Goal: Find specific page/section: Find specific page/section

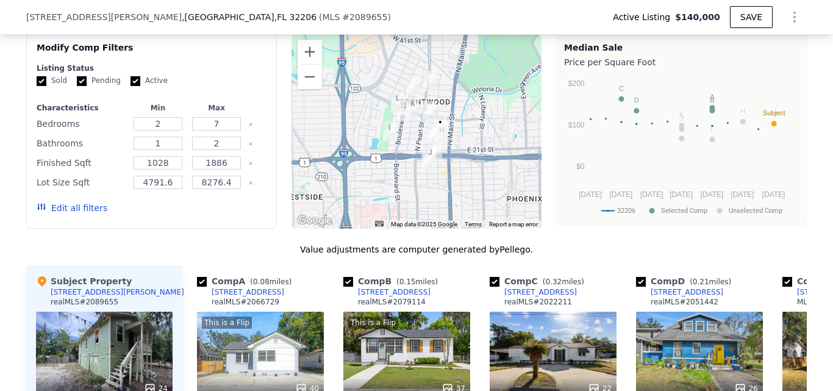
scroll to position [1154, 0]
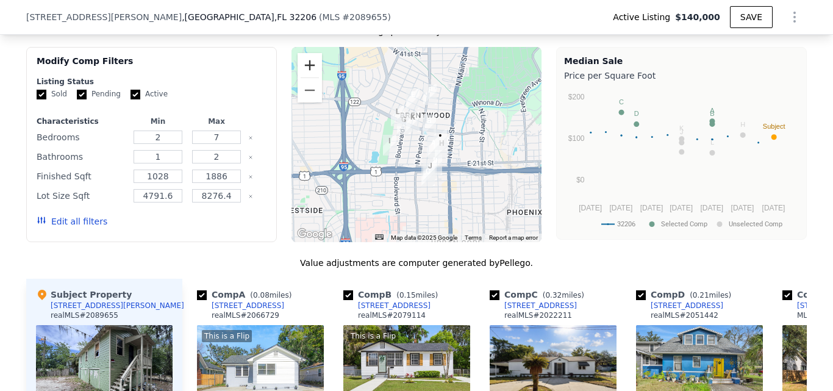
click at [313, 77] on button "Zoom in" at bounding box center [309, 65] width 24 height 24
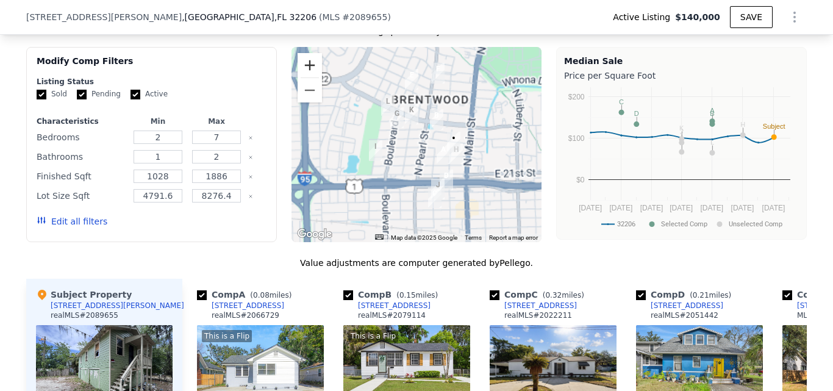
click at [313, 77] on button "Zoom in" at bounding box center [309, 65] width 24 height 24
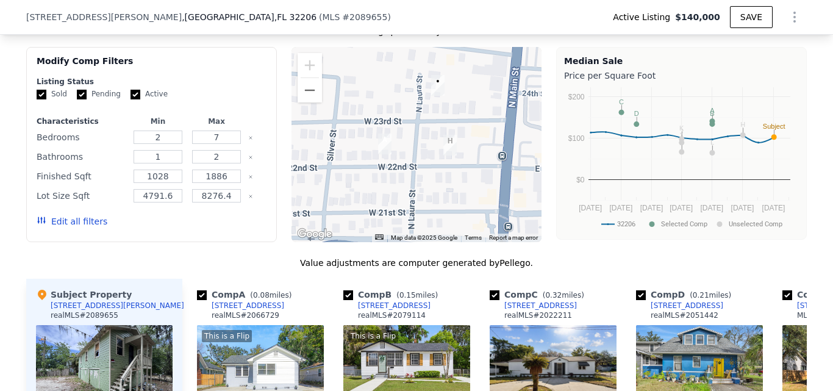
drag, startPoint x: 513, startPoint y: 173, endPoint x: 338, endPoint y: 87, distance: 195.2
click at [338, 87] on div at bounding box center [416, 144] width 251 height 195
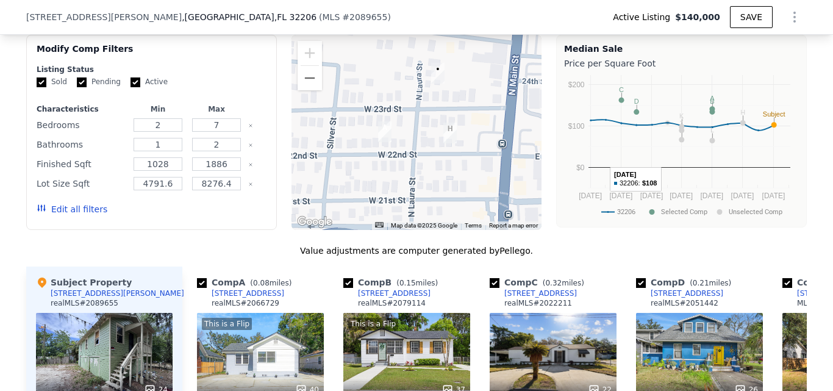
scroll to position [1093, 0]
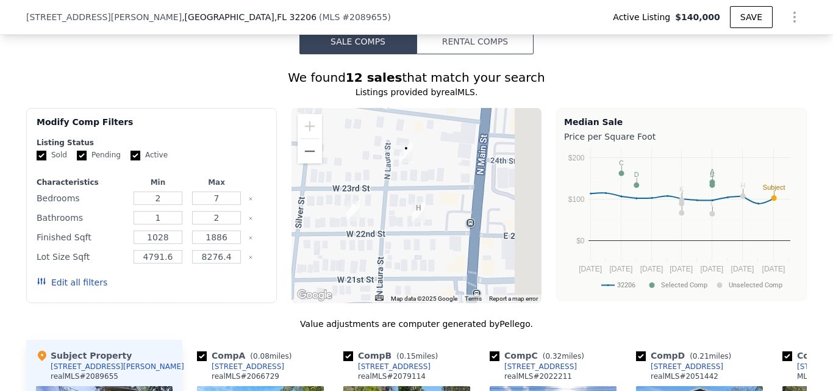
click at [374, 171] on div at bounding box center [416, 205] width 251 height 195
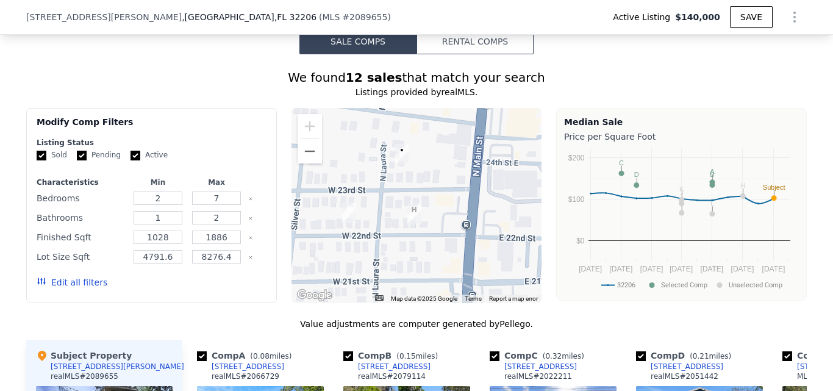
click at [389, 190] on div at bounding box center [416, 205] width 251 height 195
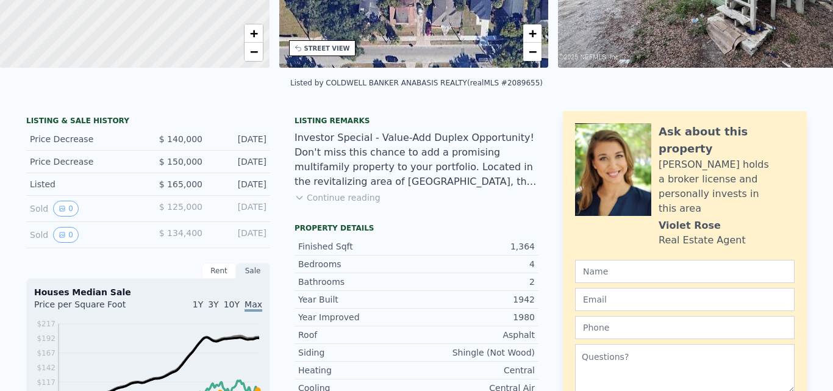
scroll to position [0, 0]
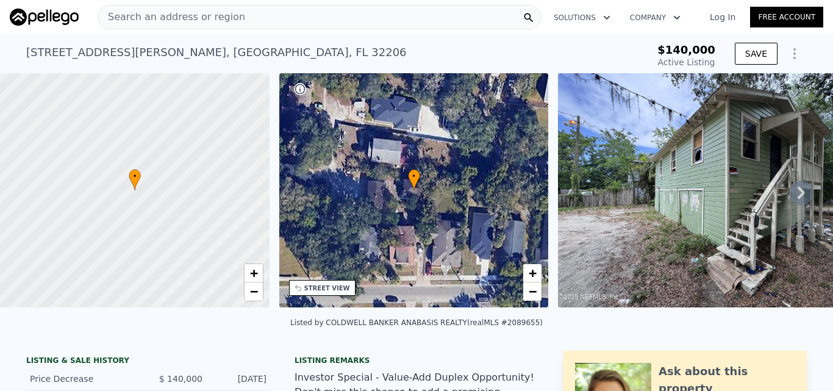
click at [301, 4] on div "Search an address or region Solutions Company Open main menu Log In Free Account" at bounding box center [416, 16] width 813 height 29
click at [293, 22] on div "Search an address or region" at bounding box center [320, 17] width 444 height 24
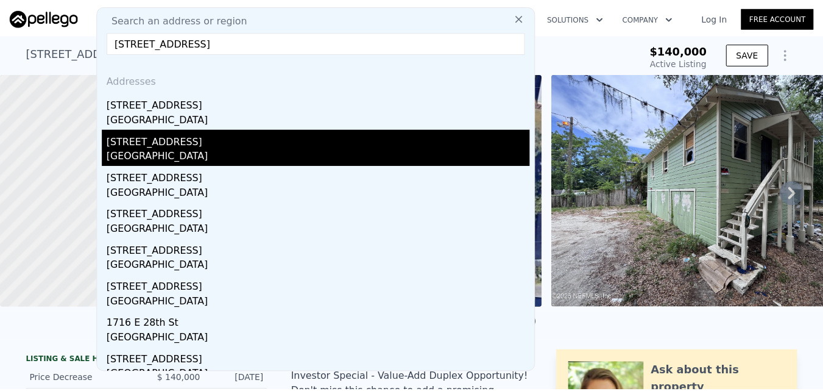
scroll to position [86, 0]
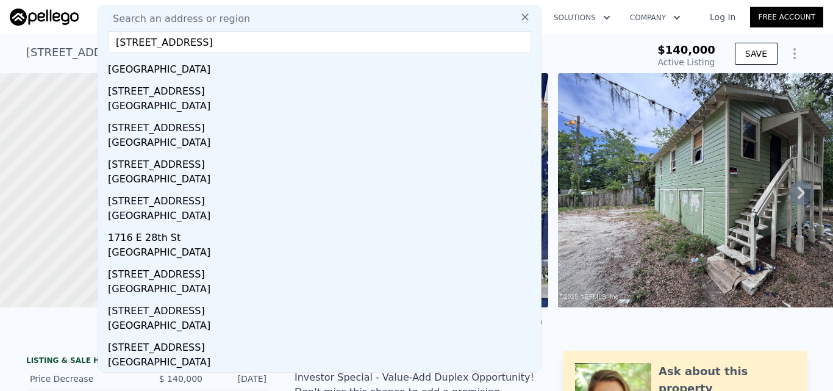
click at [215, 43] on input "[STREET_ADDRESS]" at bounding box center [319, 42] width 423 height 22
click at [215, 42] on input "[STREET_ADDRESS]" at bounding box center [319, 42] width 423 height 22
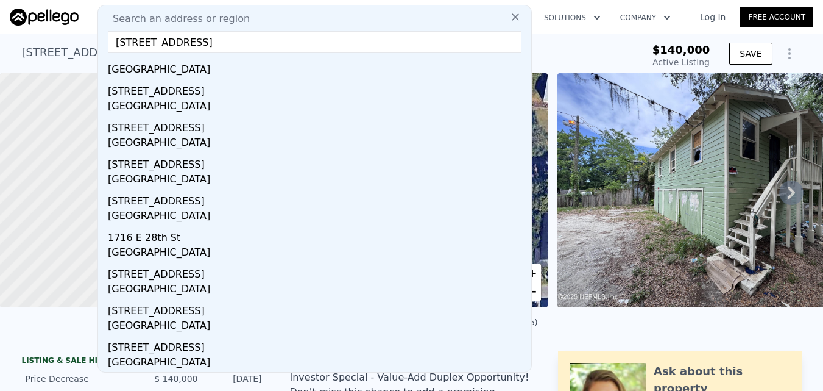
paste input "[STREET_ADDRESS]"
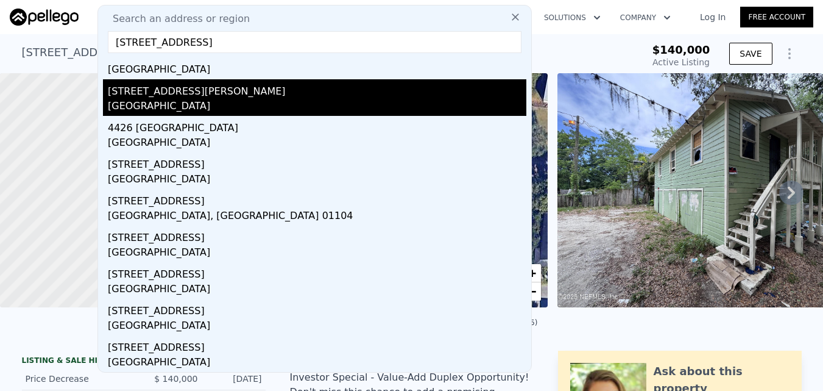
type input "[STREET_ADDRESS]"
click at [233, 94] on div "[STREET_ADDRESS][PERSON_NAME]" at bounding box center [317, 89] width 419 height 20
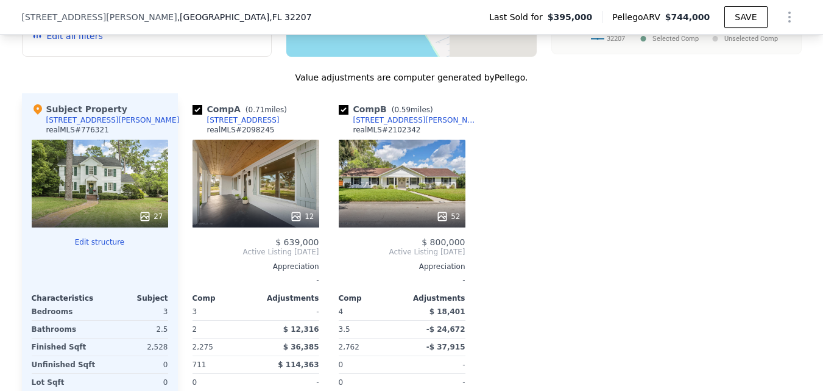
scroll to position [1398, 0]
